Goal: Find specific page/section: Find specific page/section

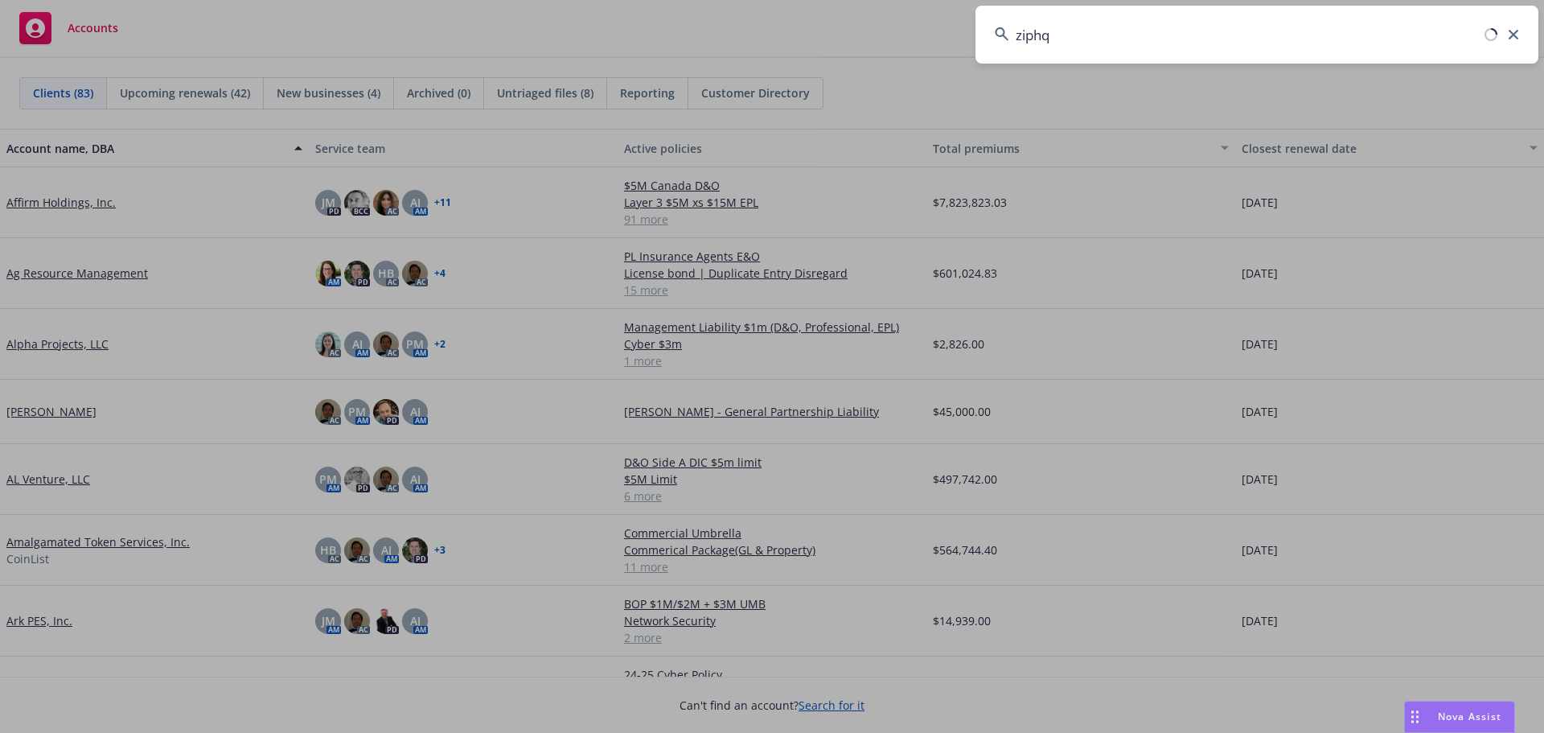
type input "ziphq"
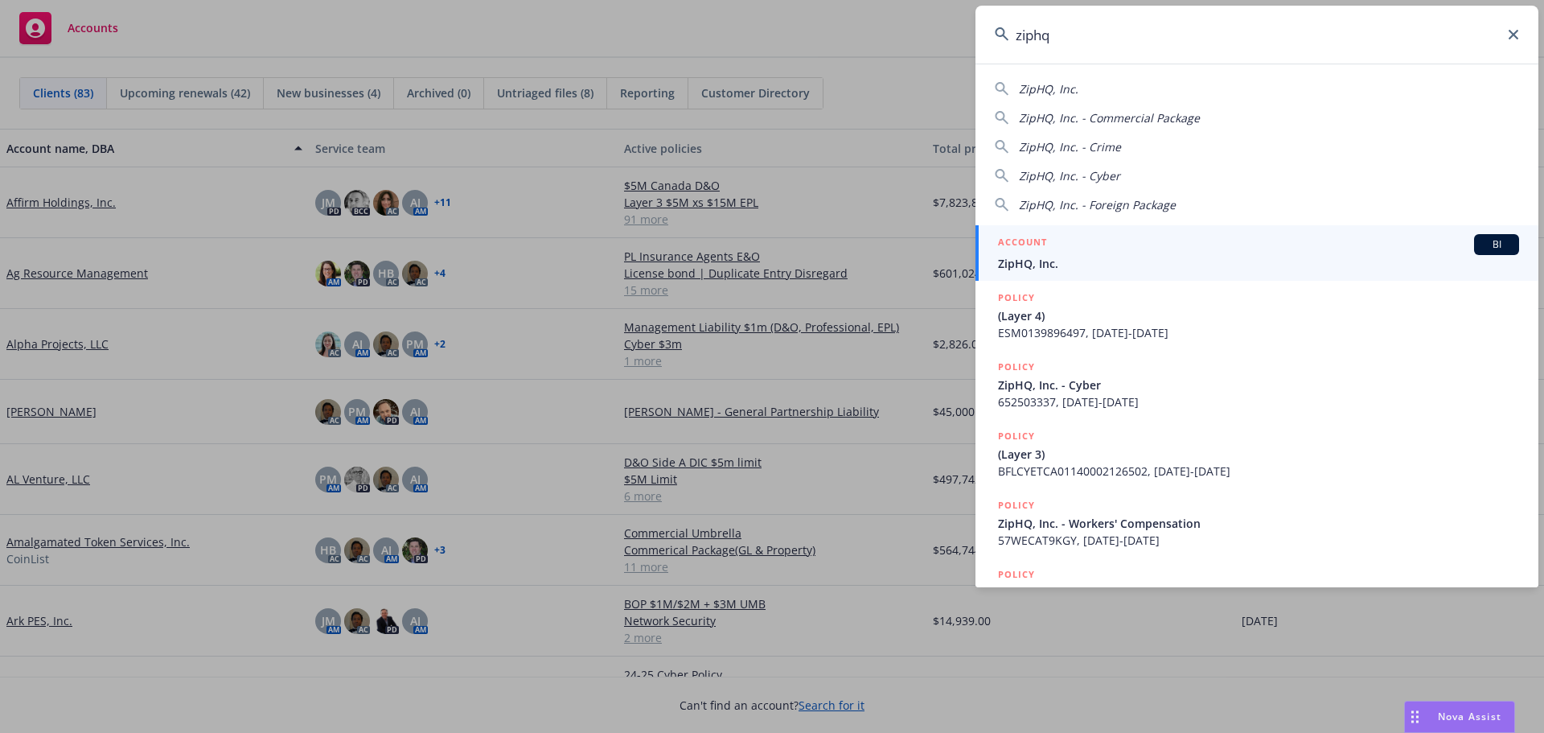
click at [1487, 236] on div "BI" at bounding box center [1496, 244] width 45 height 21
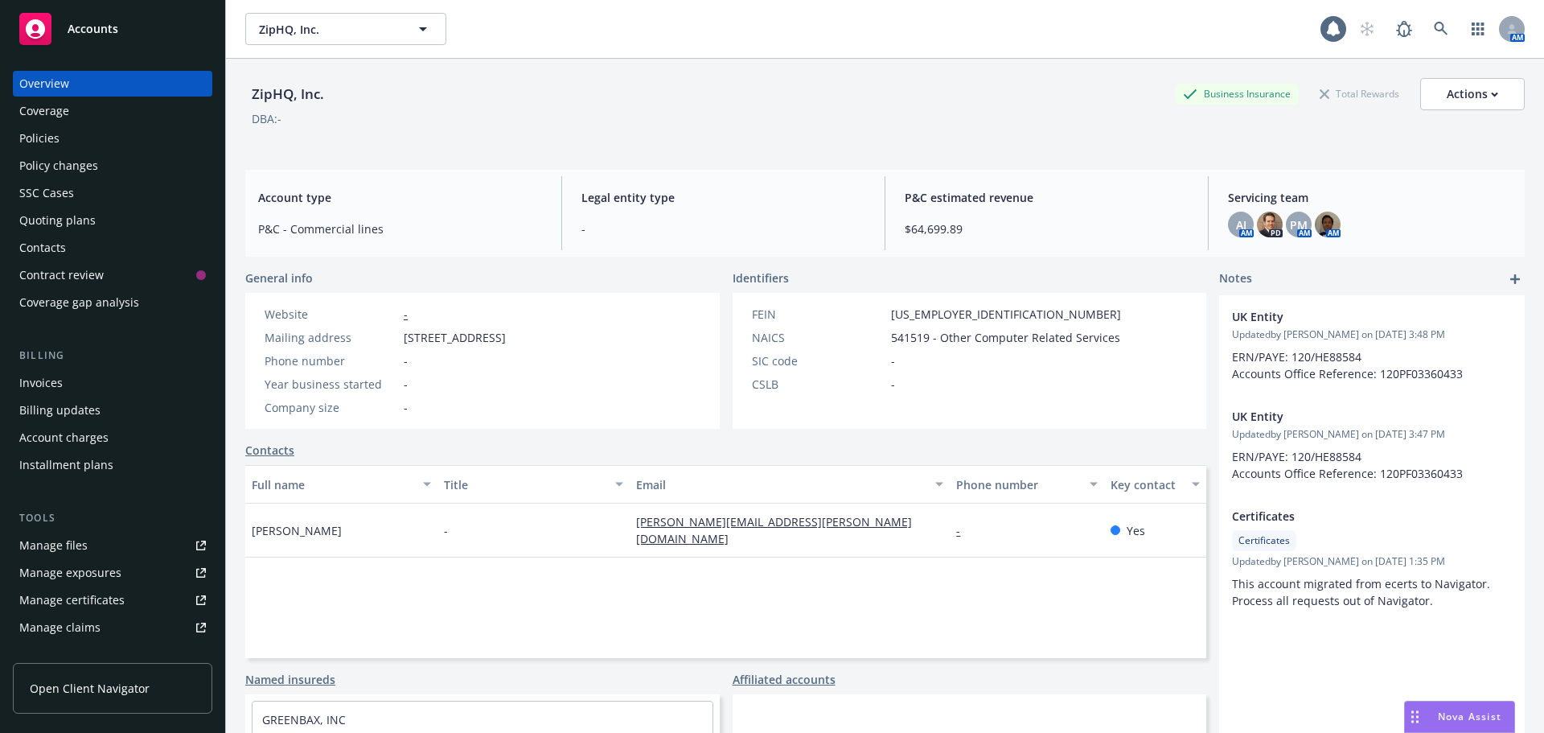
click at [582, 135] on div "ZipHQ, Inc. Business Insurance Total Rewards Actions DBA: -" at bounding box center [885, 111] width 1280 height 66
click at [93, 152] on div "Overview Coverage Policies Policy changes SSC Cases Quoting plans Contacts Cont…" at bounding box center [112, 193] width 199 height 245
click at [90, 142] on div "Policies" at bounding box center [112, 138] width 187 height 26
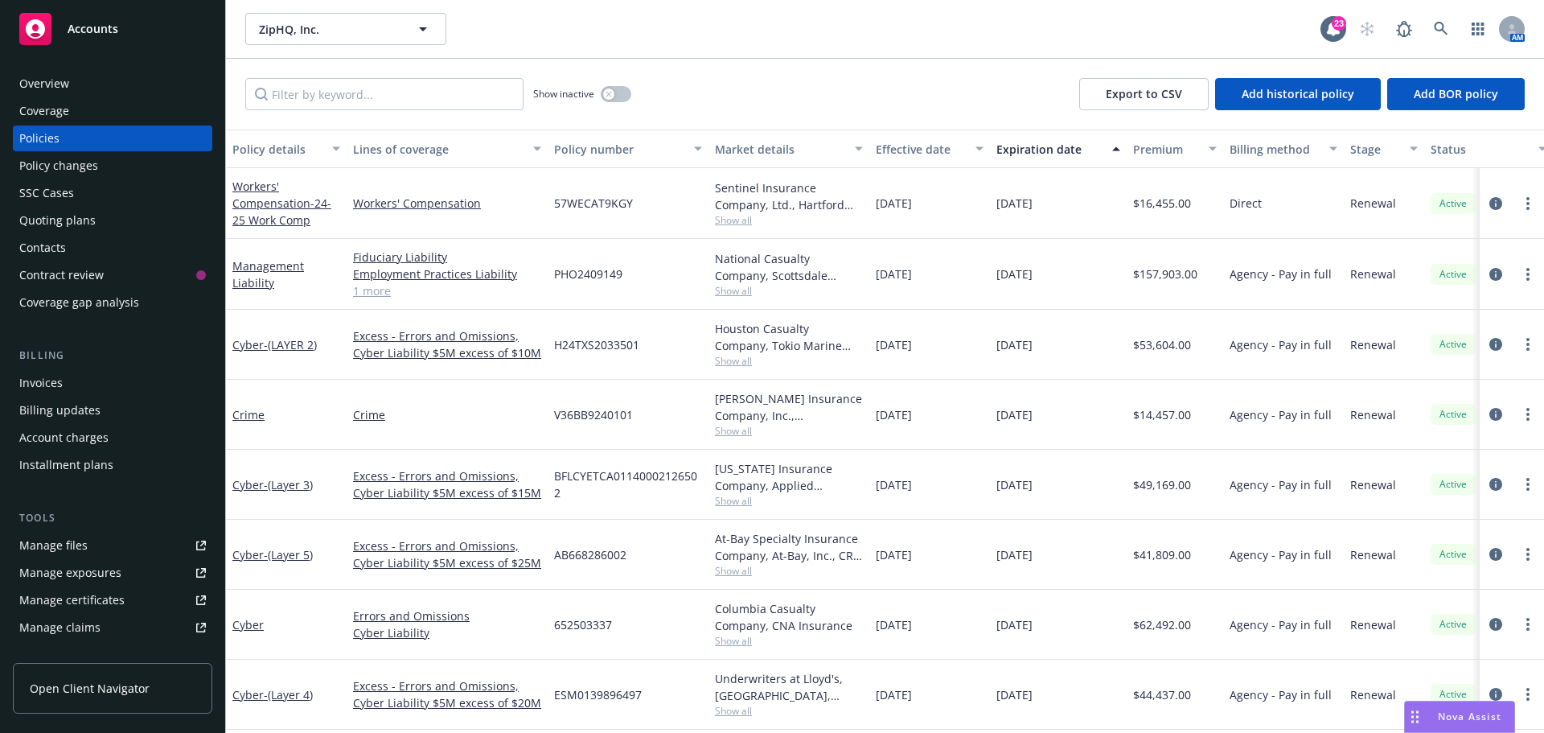
click at [809, 64] on div "Show inactive Export to CSV Add historical policy Add BOR policy" at bounding box center [885, 94] width 1318 height 71
click at [751, 51] on div "ZipHQ, Inc. ZipHQ, Inc. 23 AM" at bounding box center [885, 29] width 1318 height 58
click at [748, 57] on div "ZipHQ, Inc. ZipHQ, Inc. 23 AM" at bounding box center [885, 29] width 1318 height 58
click at [1038, 47] on div "ZipHQ, Inc. ZipHQ, Inc. 23 AM" at bounding box center [885, 29] width 1318 height 58
click at [830, 104] on div "Show inactive Export to CSV Add historical policy Add BOR policy" at bounding box center [885, 94] width 1318 height 71
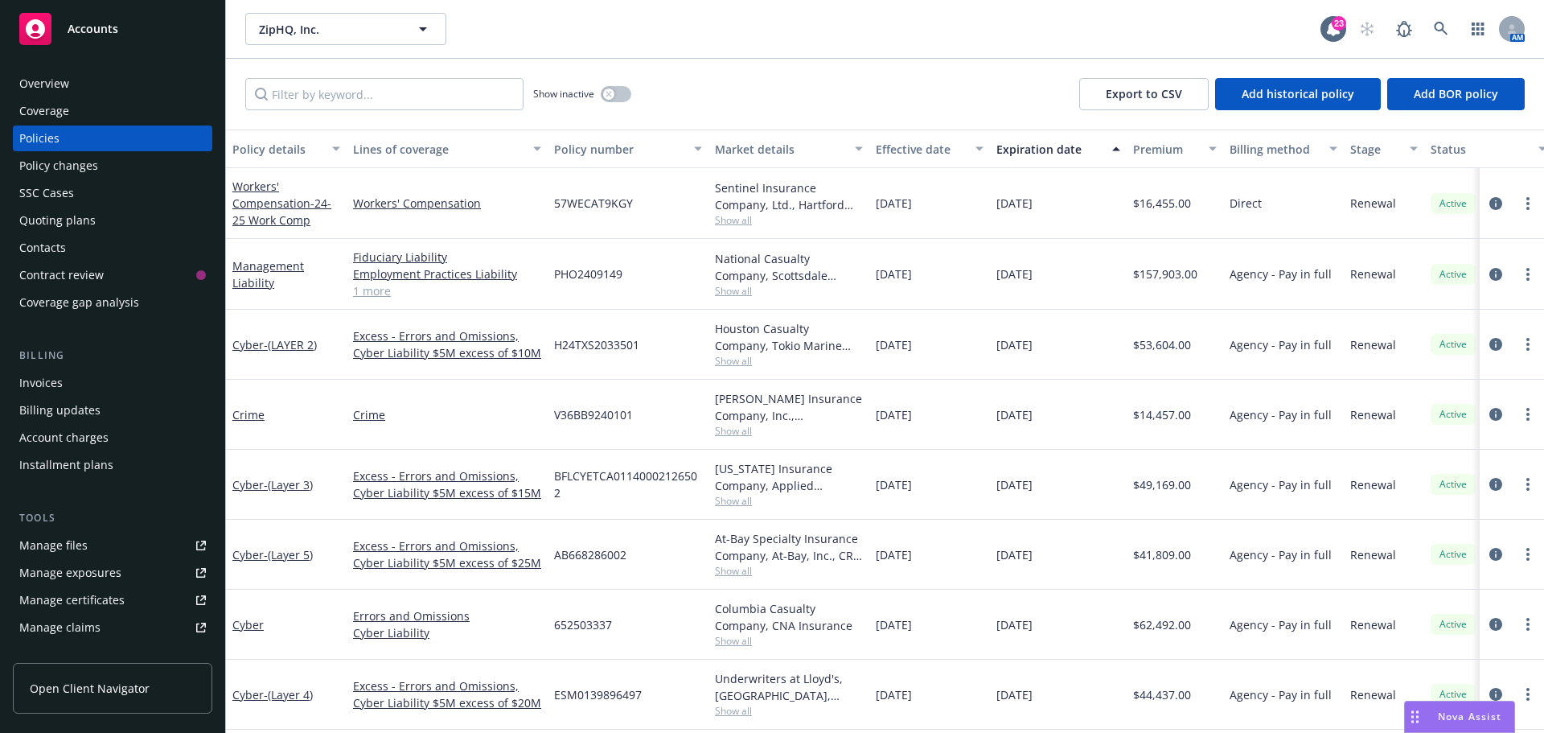
click at [779, 67] on div "Show inactive Export to CSV Add historical policy Add BOR policy" at bounding box center [885, 94] width 1318 height 71
